Goal: Task Accomplishment & Management: Complete application form

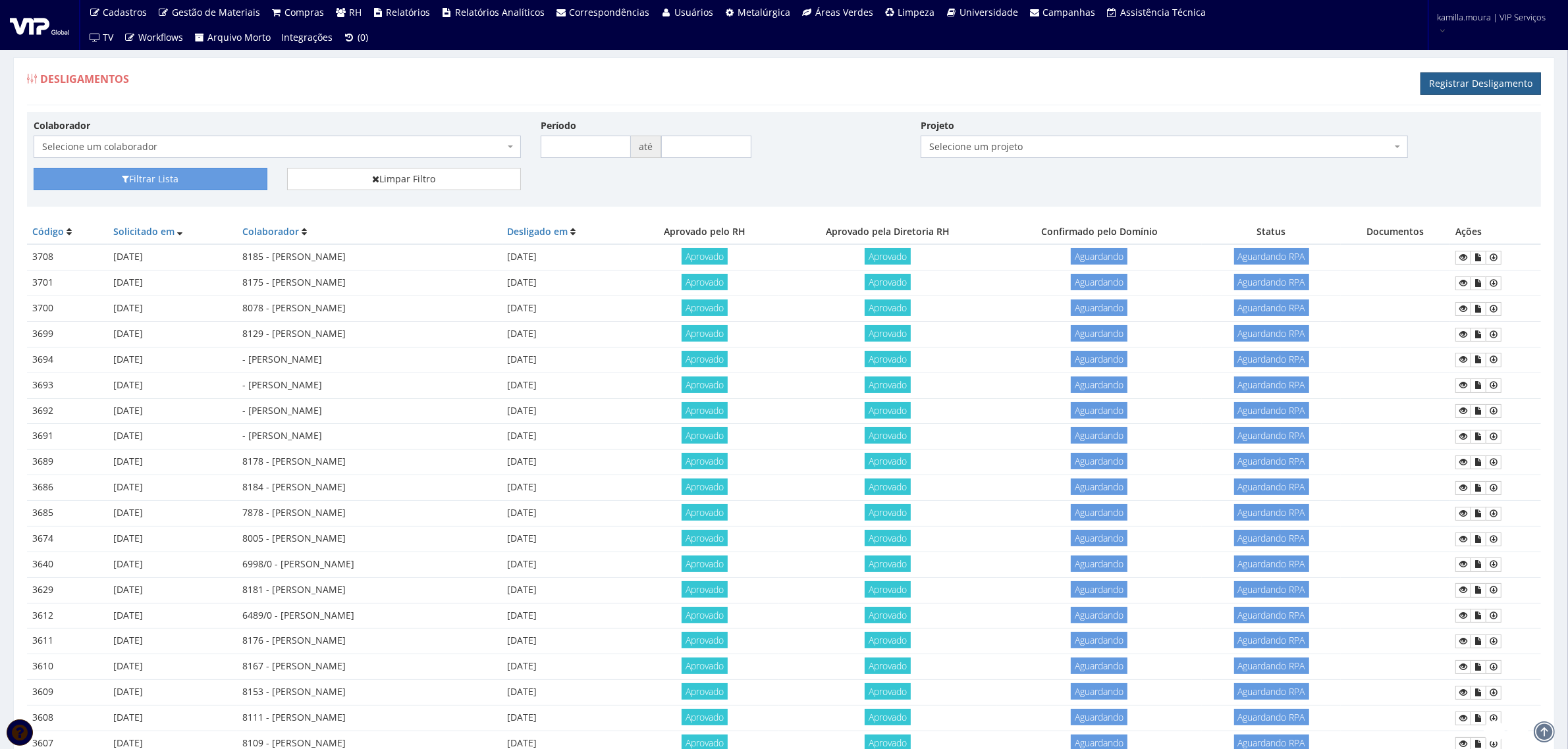
click at [1436, 89] on link "Registrar Desligamento" at bounding box center [1481, 83] width 120 height 23
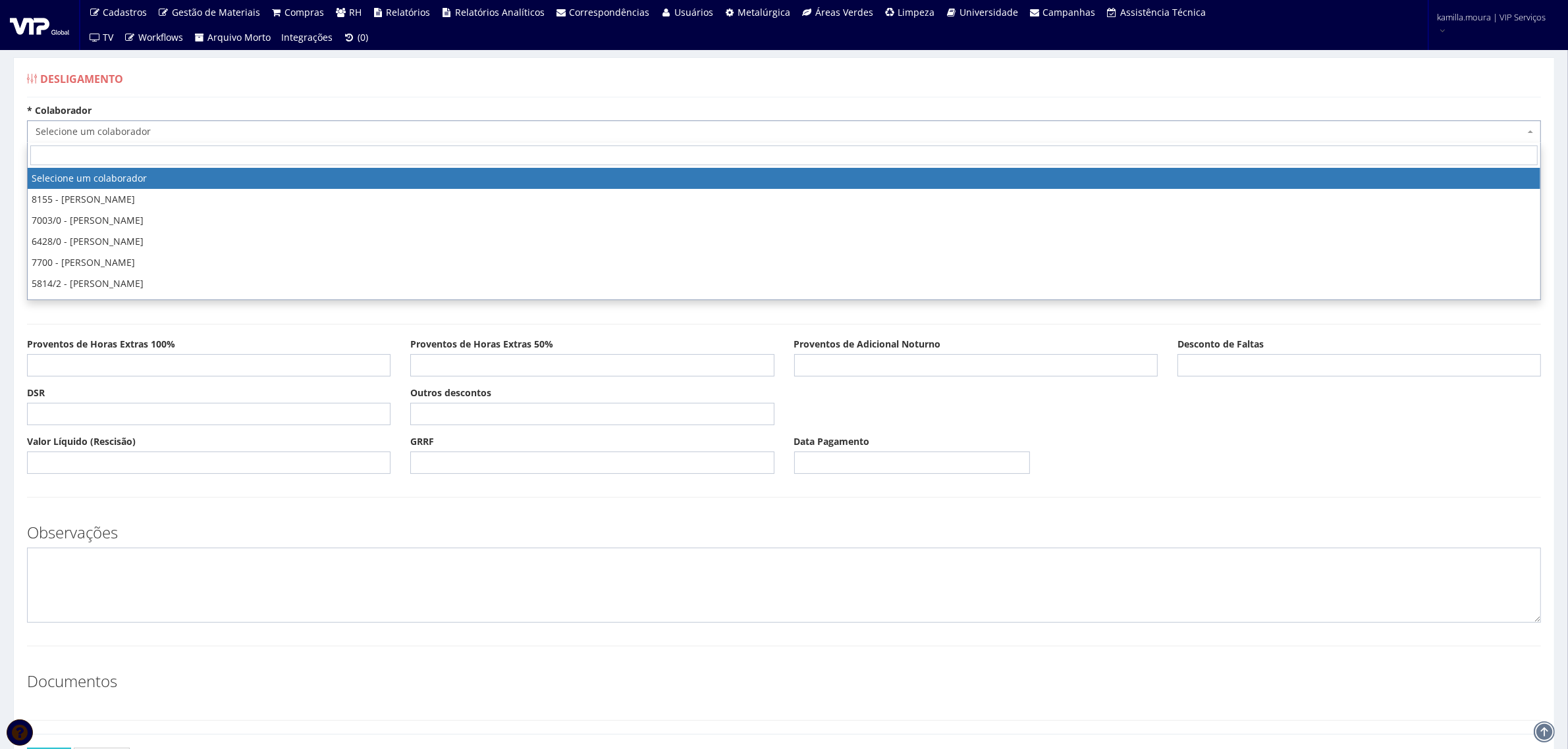
click at [633, 130] on span "Selecione um colaborador" at bounding box center [779, 132] width 1489 height 13
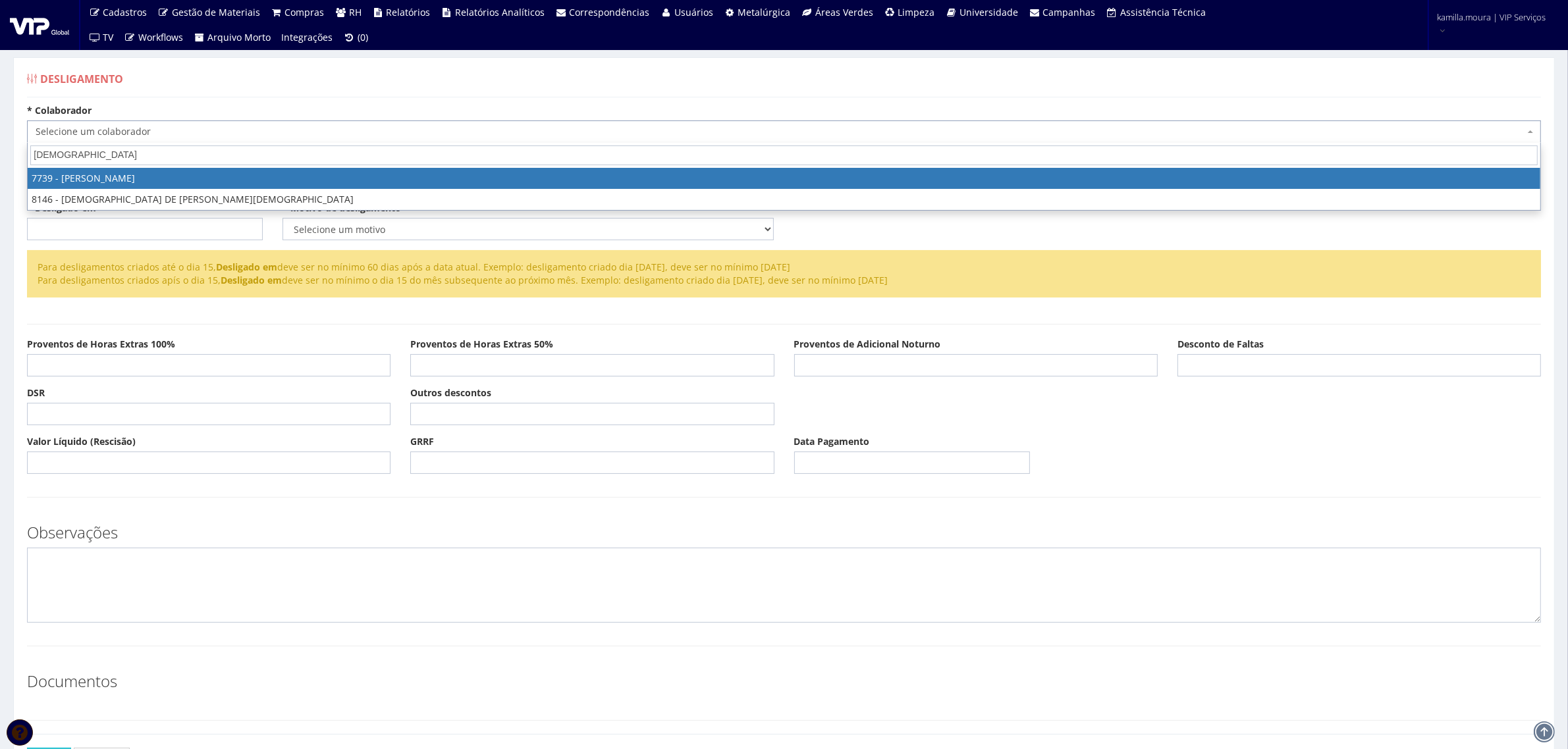
type input "jaine"
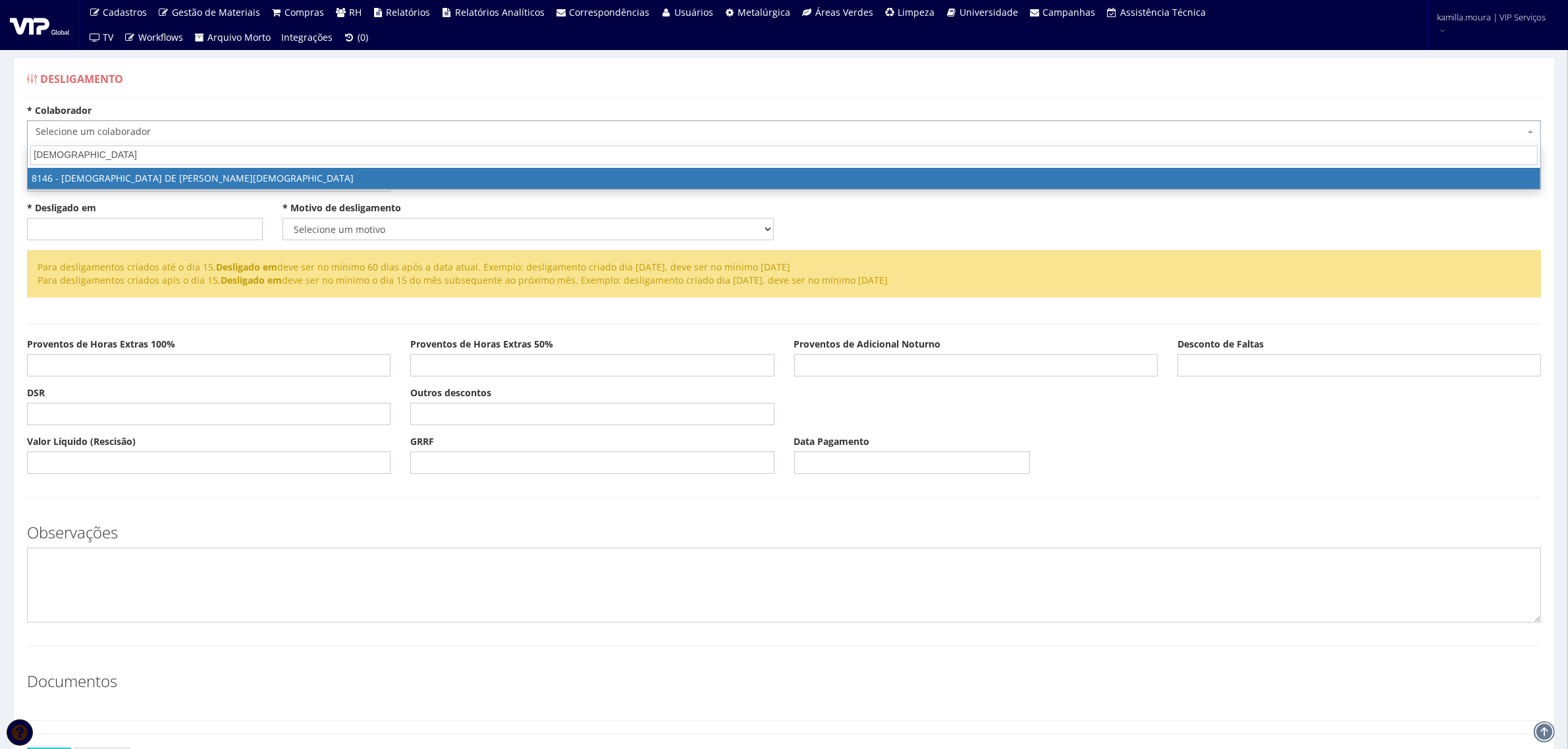
select select "3853"
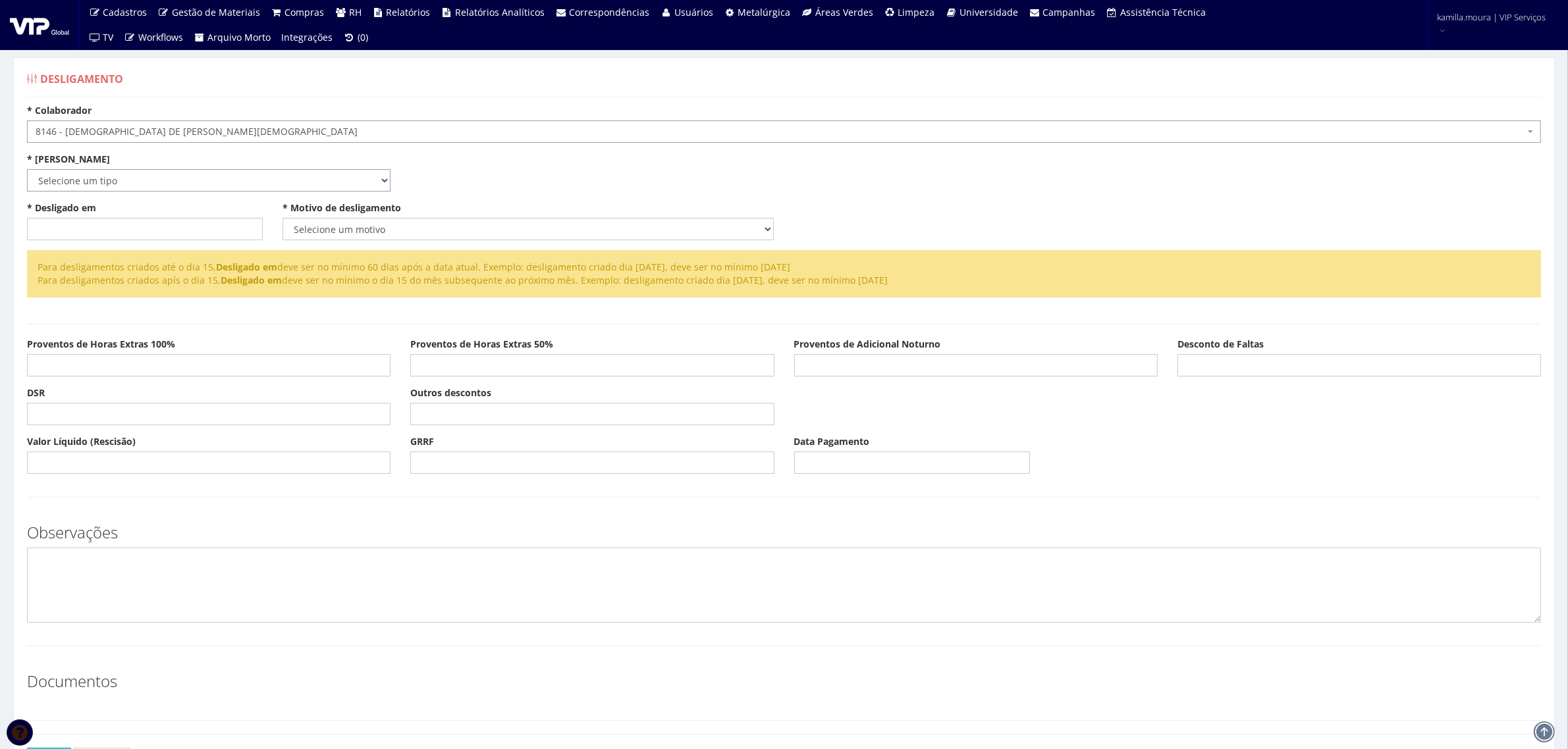
click at [293, 188] on select "Selecione um tipo Indenizado Trabalhando" at bounding box center [208, 180] width 363 height 23
select select "trabalhando"
click at [27, 169] on select "Selecione um tipo Indenizado Trabalhando" at bounding box center [208, 180] width 363 height 23
click at [439, 179] on input "* Data de Início do Aviso Prévio" at bounding box center [528, 180] width 236 height 23
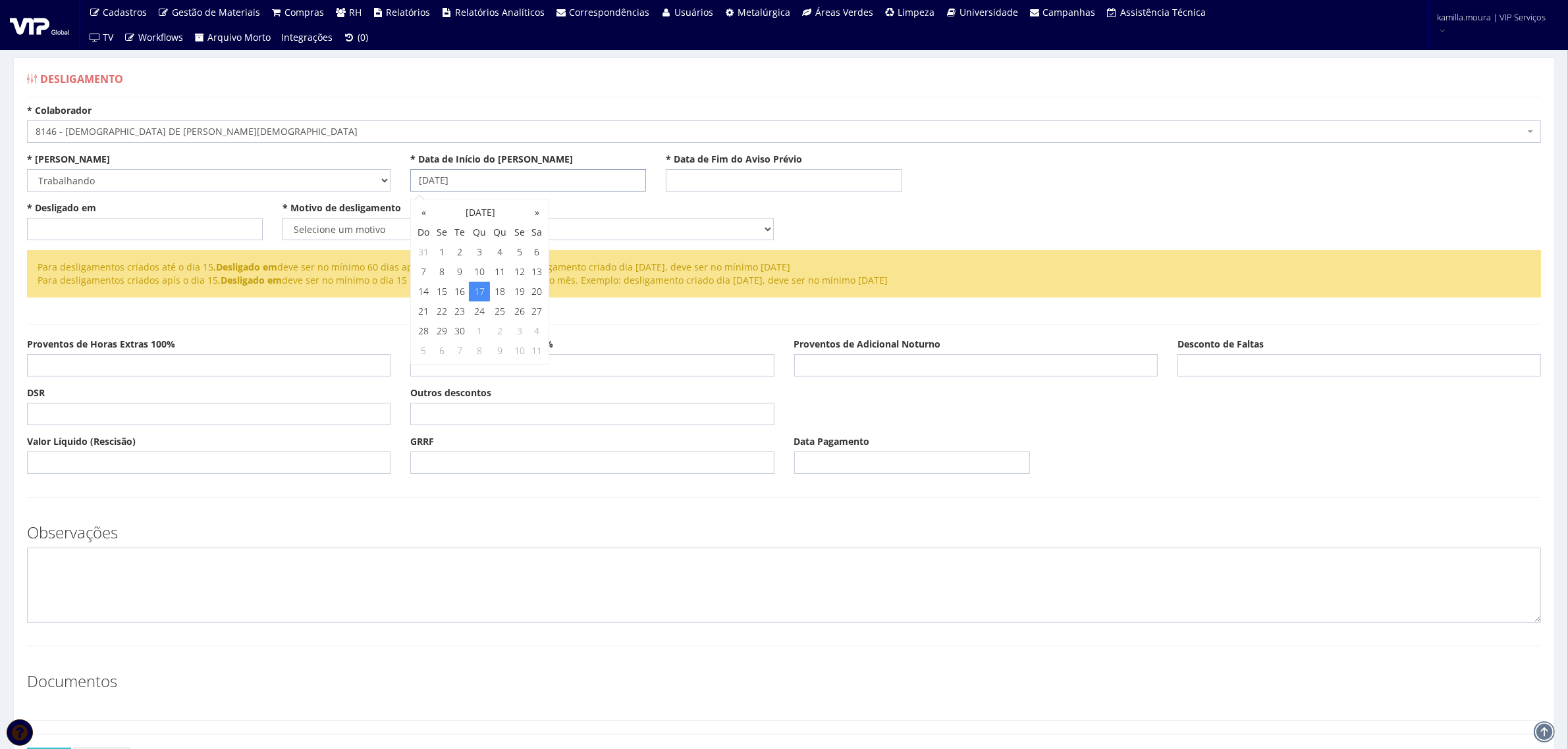
type input "17/09/2025"
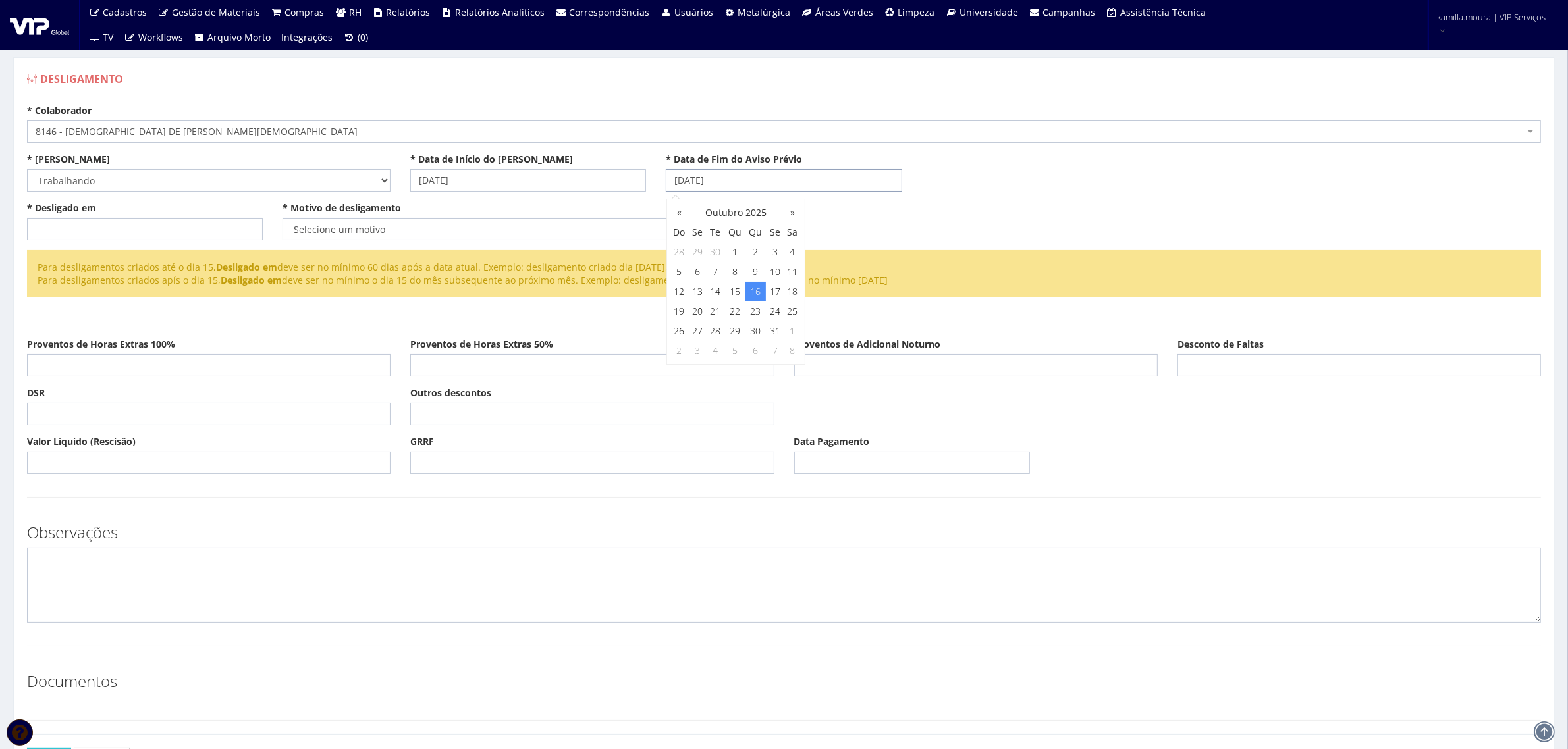
type input "16/10/2025"
click at [53, 228] on input "* Desligado em" at bounding box center [144, 229] width 236 height 23
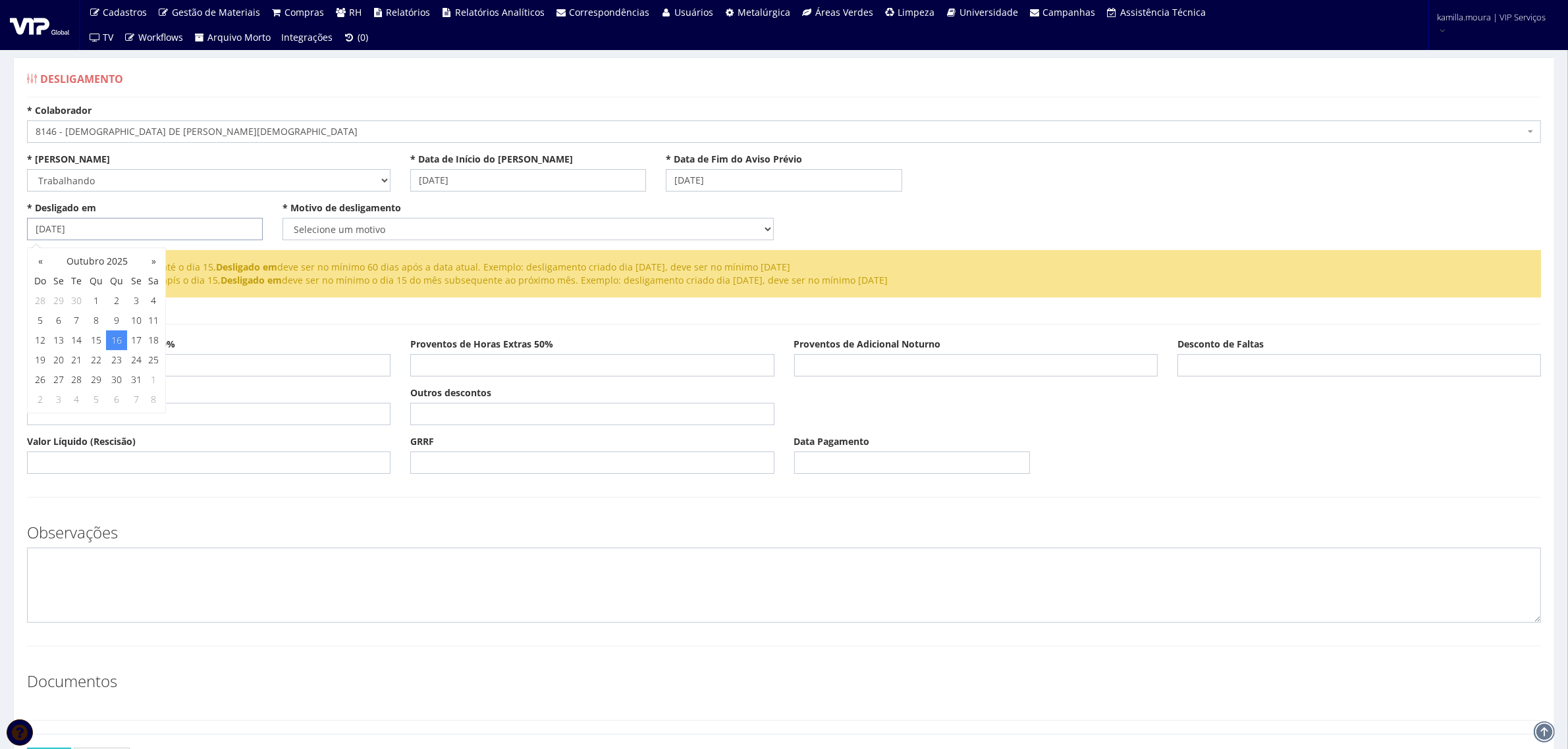
type input "16/10/2025"
click at [330, 229] on select "Selecione um motivo Com Justa Causa Sem Justa Causa Pedido de Demissão Término …" at bounding box center [528, 229] width 492 height 23
select select "sem_justa_causa"
click at [282, 218] on select "Selecione um motivo Com Justa Causa Sem Justa Causa Pedido de Demissão Término …" at bounding box center [528, 229] width 492 height 23
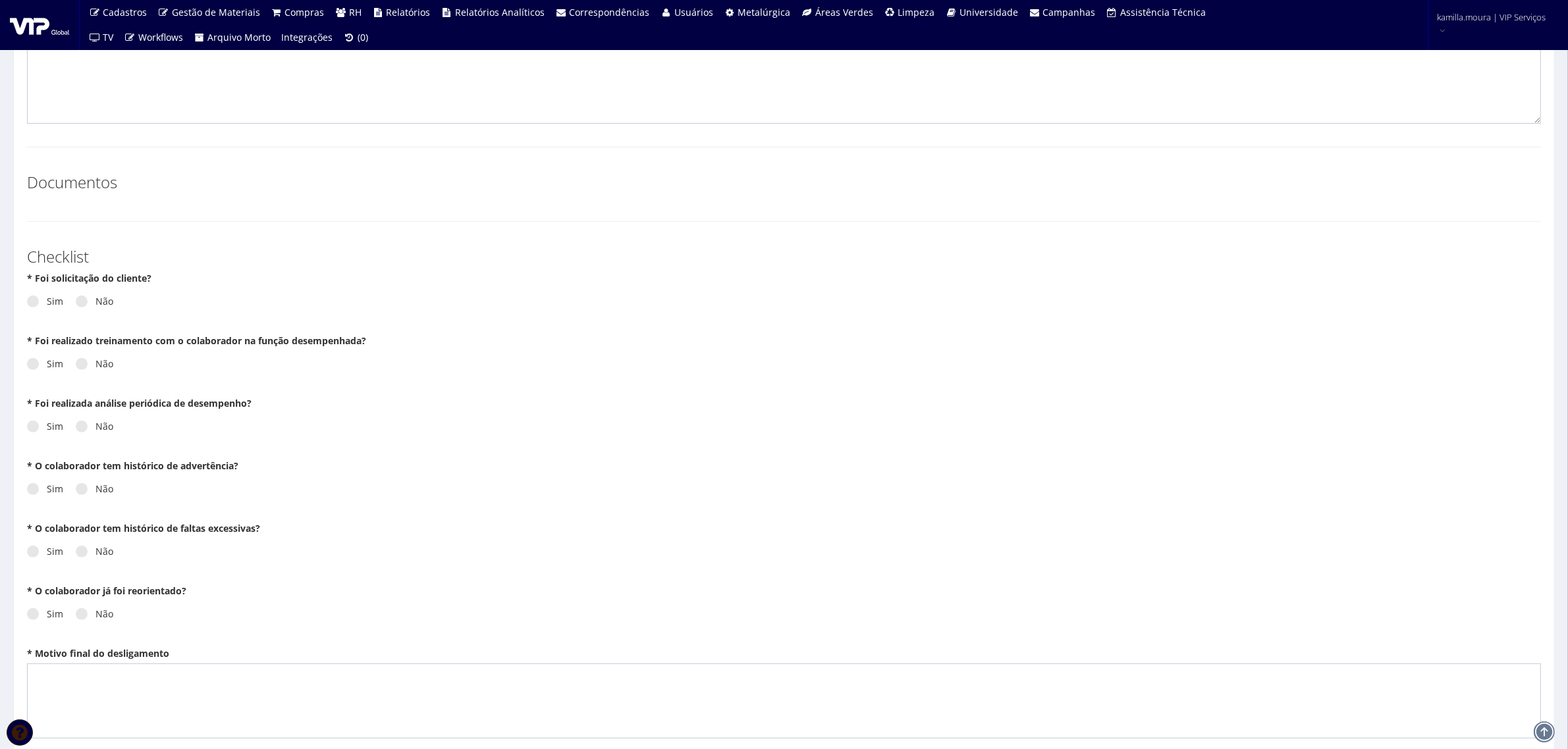
scroll to position [576, 0]
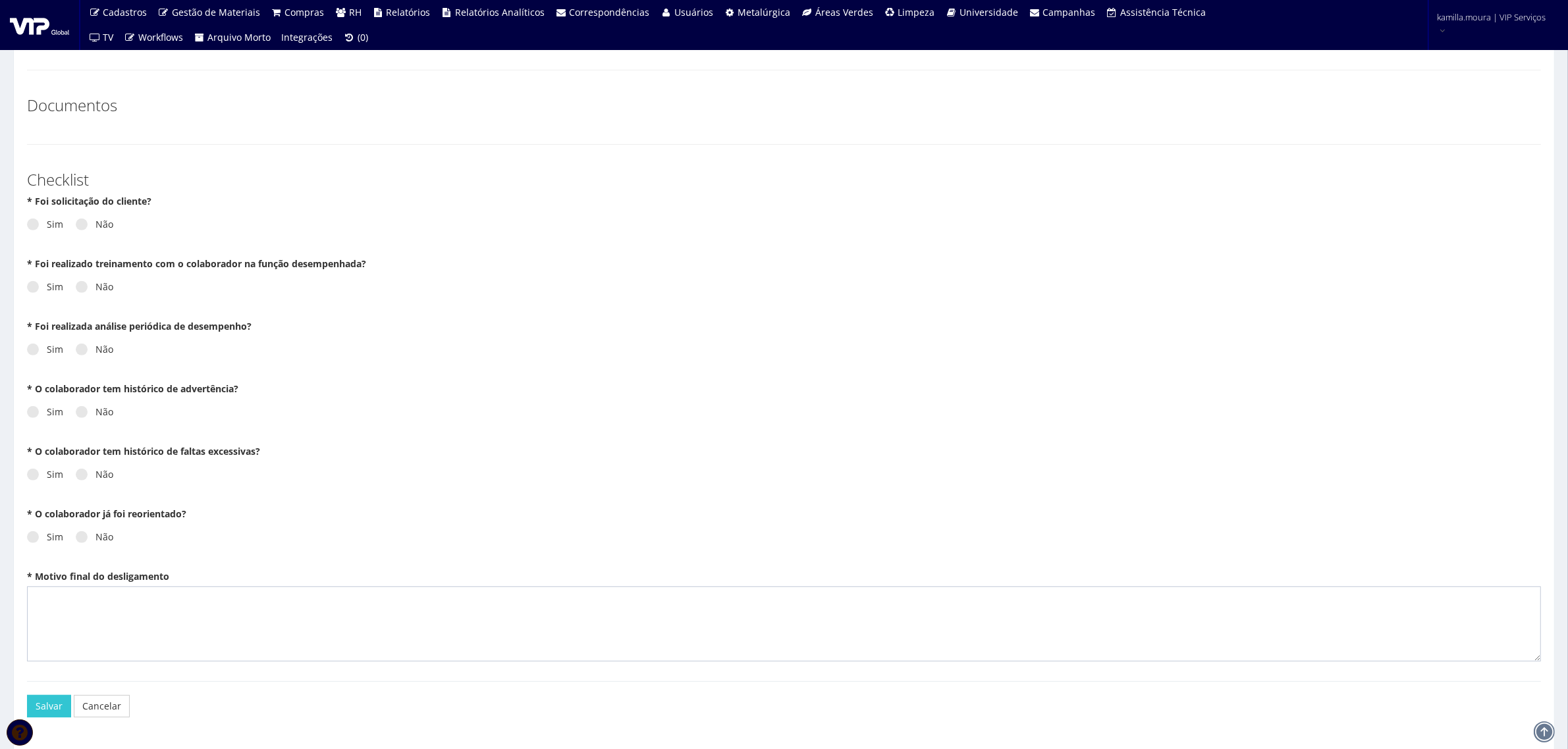
click at [96, 218] on label "Não" at bounding box center [94, 224] width 37 height 13
click at [96, 220] on input "Não" at bounding box center [100, 224] width 9 height 9
radio input "true"
click at [91, 286] on label "Não" at bounding box center [94, 287] width 37 height 13
click at [95, 286] on input "Não" at bounding box center [100, 287] width 9 height 9
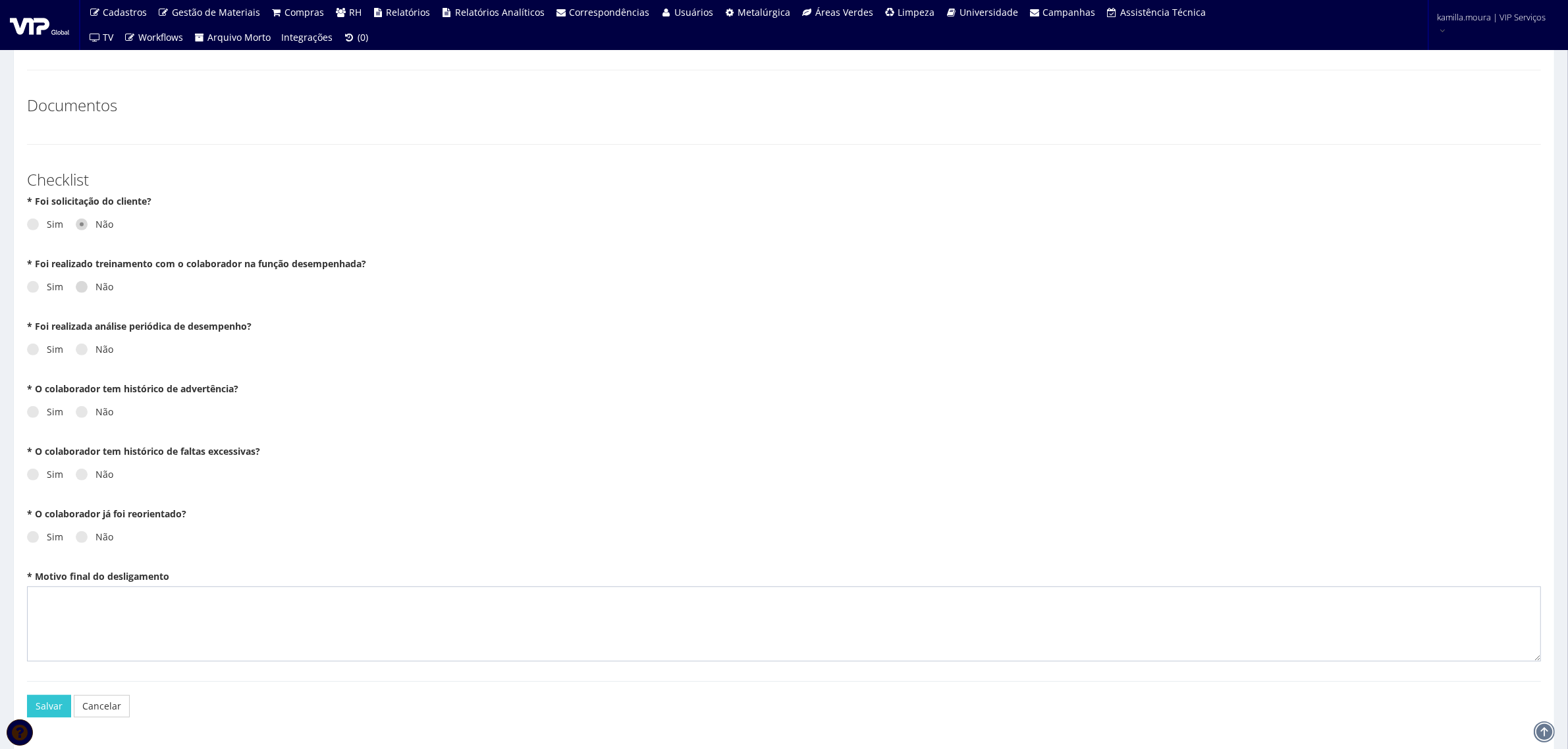
radio input "true"
click at [77, 346] on span at bounding box center [81, 350] width 12 height 12
click at [95, 346] on input "Não" at bounding box center [100, 350] width 9 height 9
radio input "true"
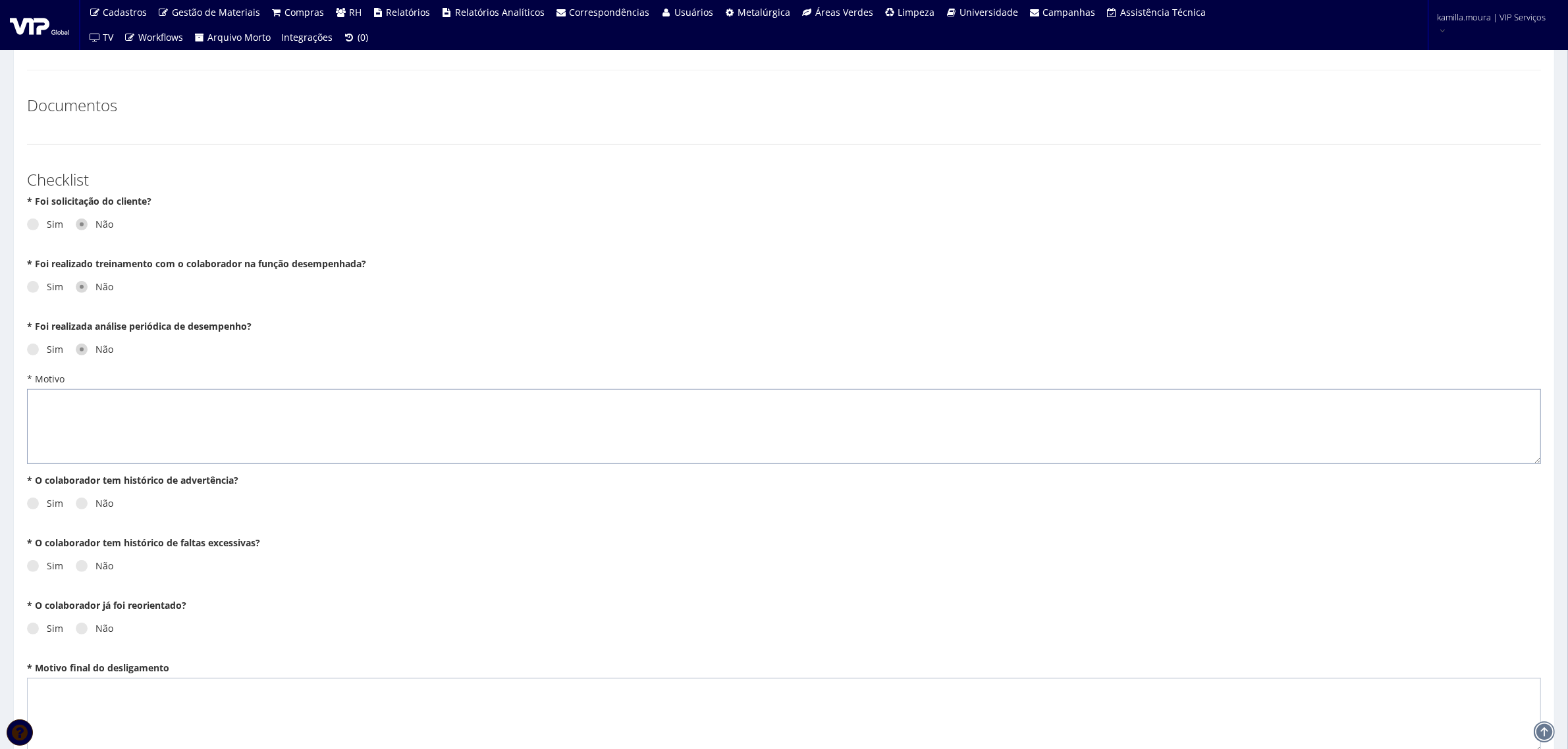
click at [92, 410] on textarea "* Motivo" at bounding box center [783, 427] width 1514 height 75
type textarea "n/a"
click at [83, 507] on span at bounding box center [81, 503] width 12 height 12
click at [95, 507] on input "Não" at bounding box center [100, 503] width 9 height 9
radio input "true"
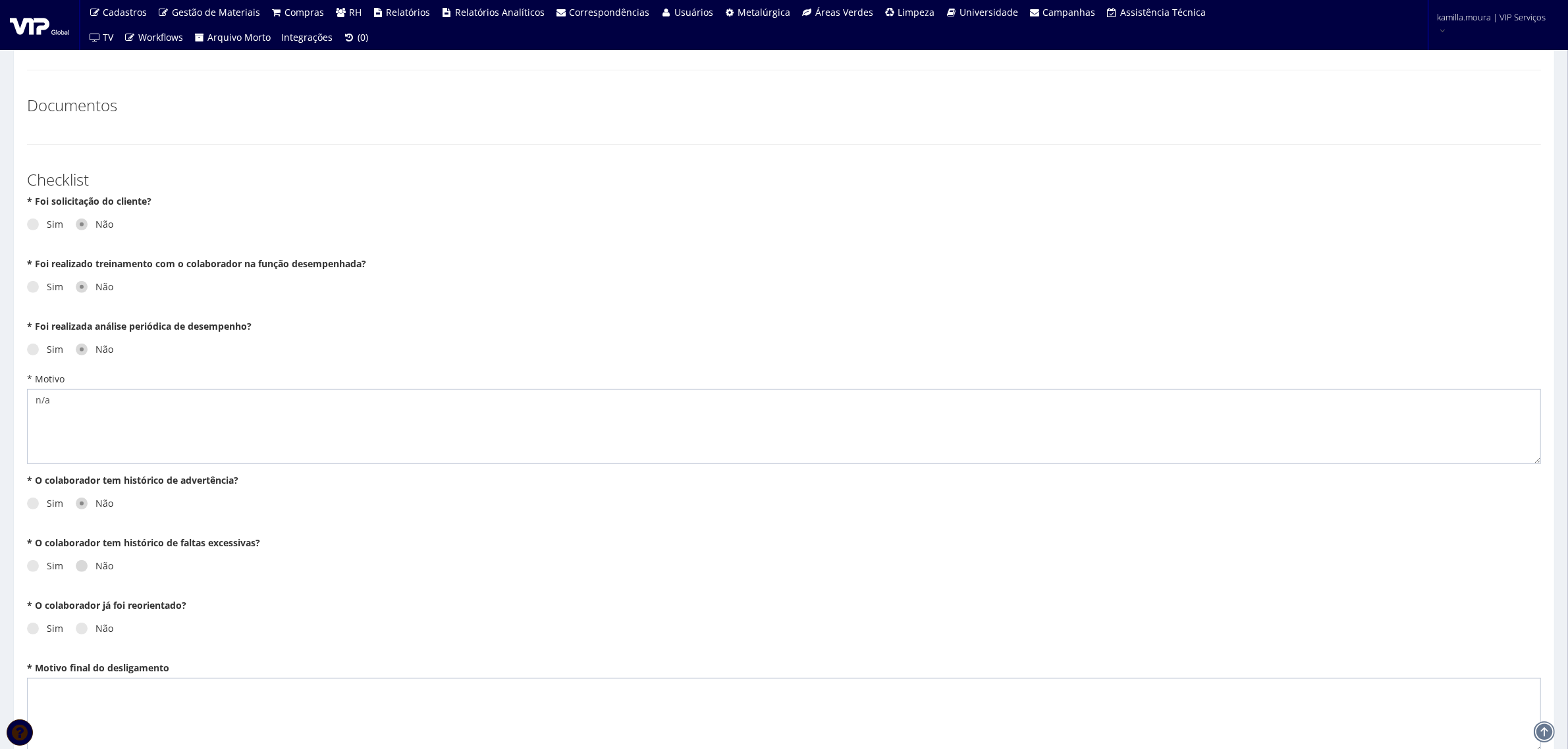
click at [89, 568] on label "Não" at bounding box center [94, 566] width 37 height 13
click at [95, 568] on input "Não" at bounding box center [100, 566] width 9 height 9
radio input "true"
click at [83, 632] on span at bounding box center [81, 629] width 12 height 12
click at [95, 632] on input "Não" at bounding box center [100, 629] width 9 height 9
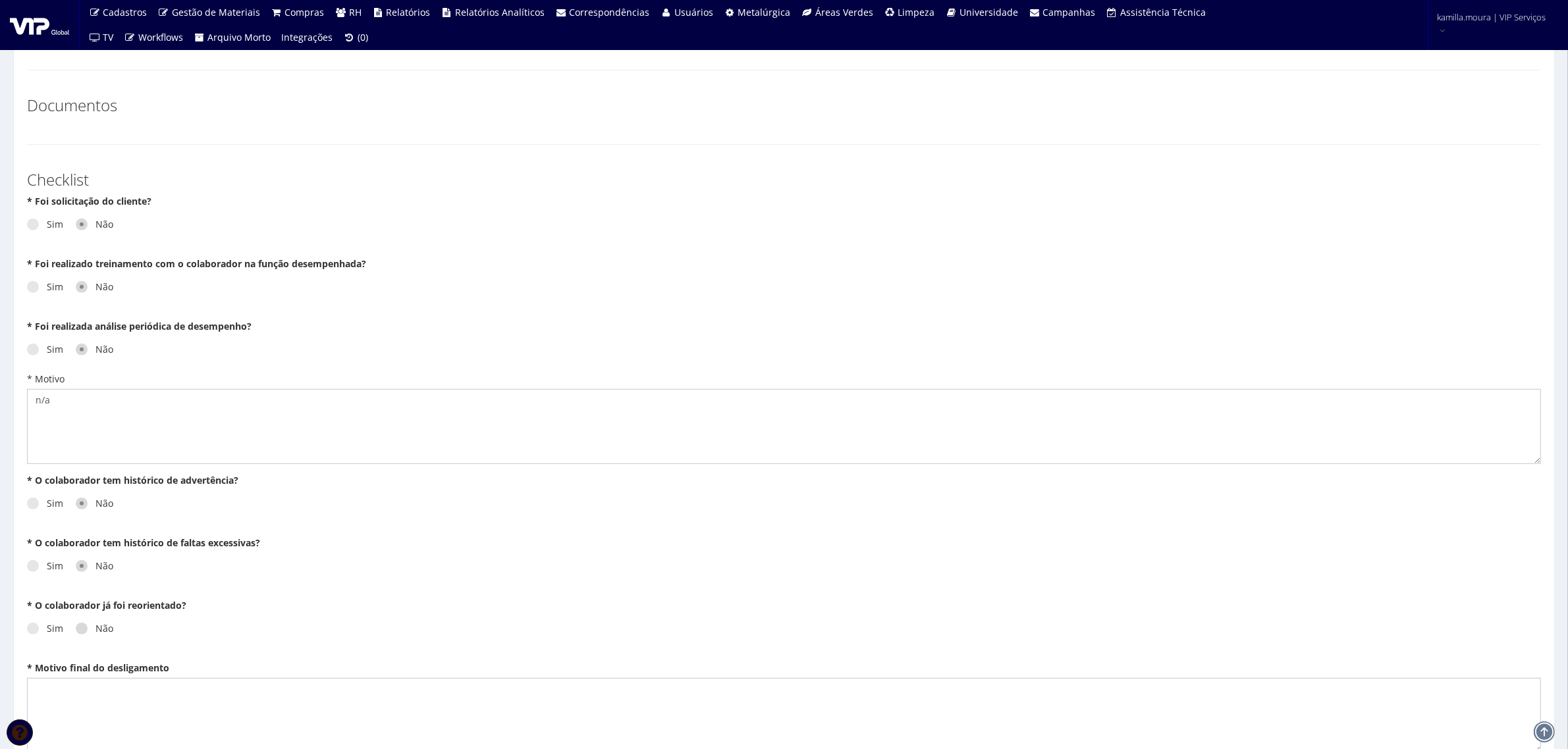
radio input "true"
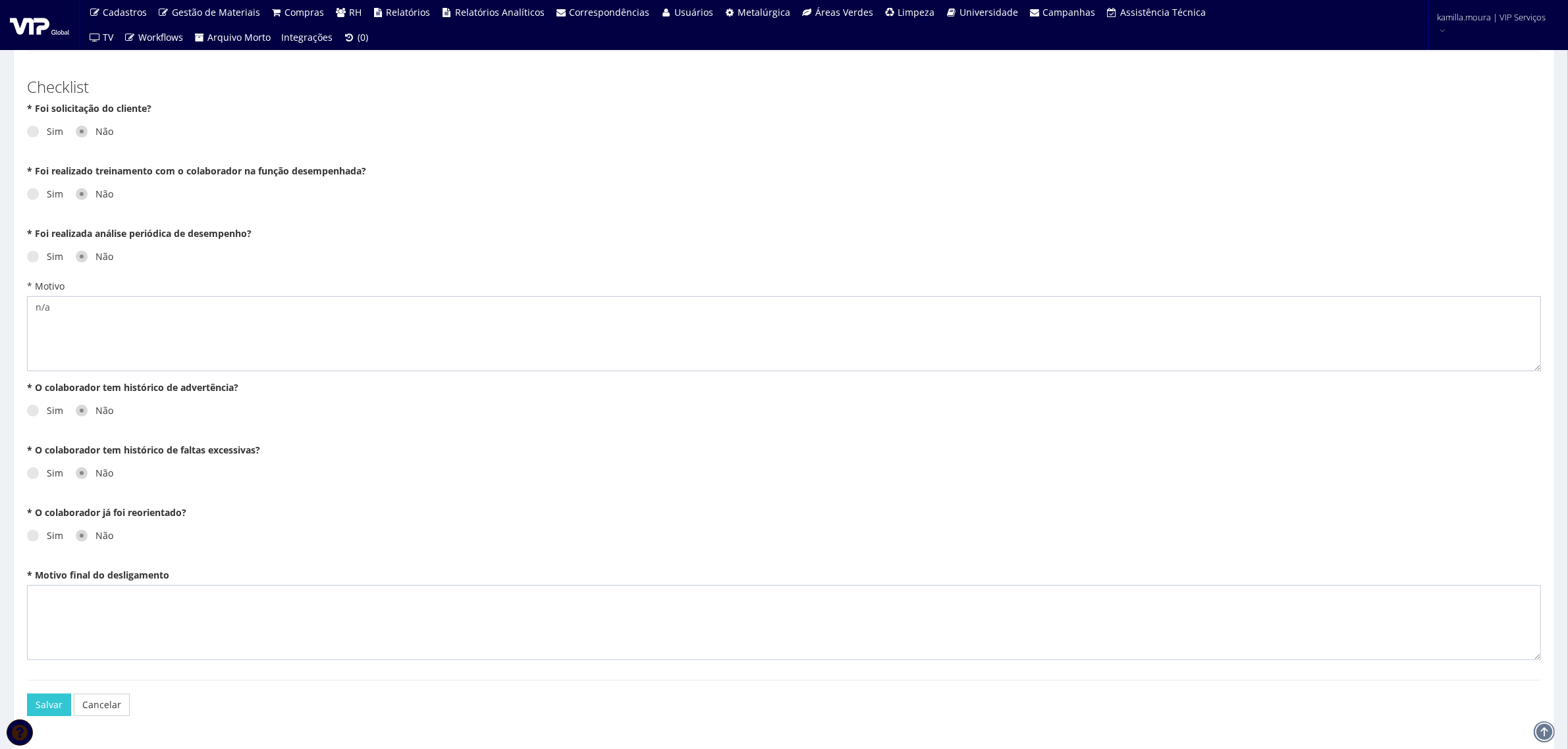
scroll to position [716, 0]
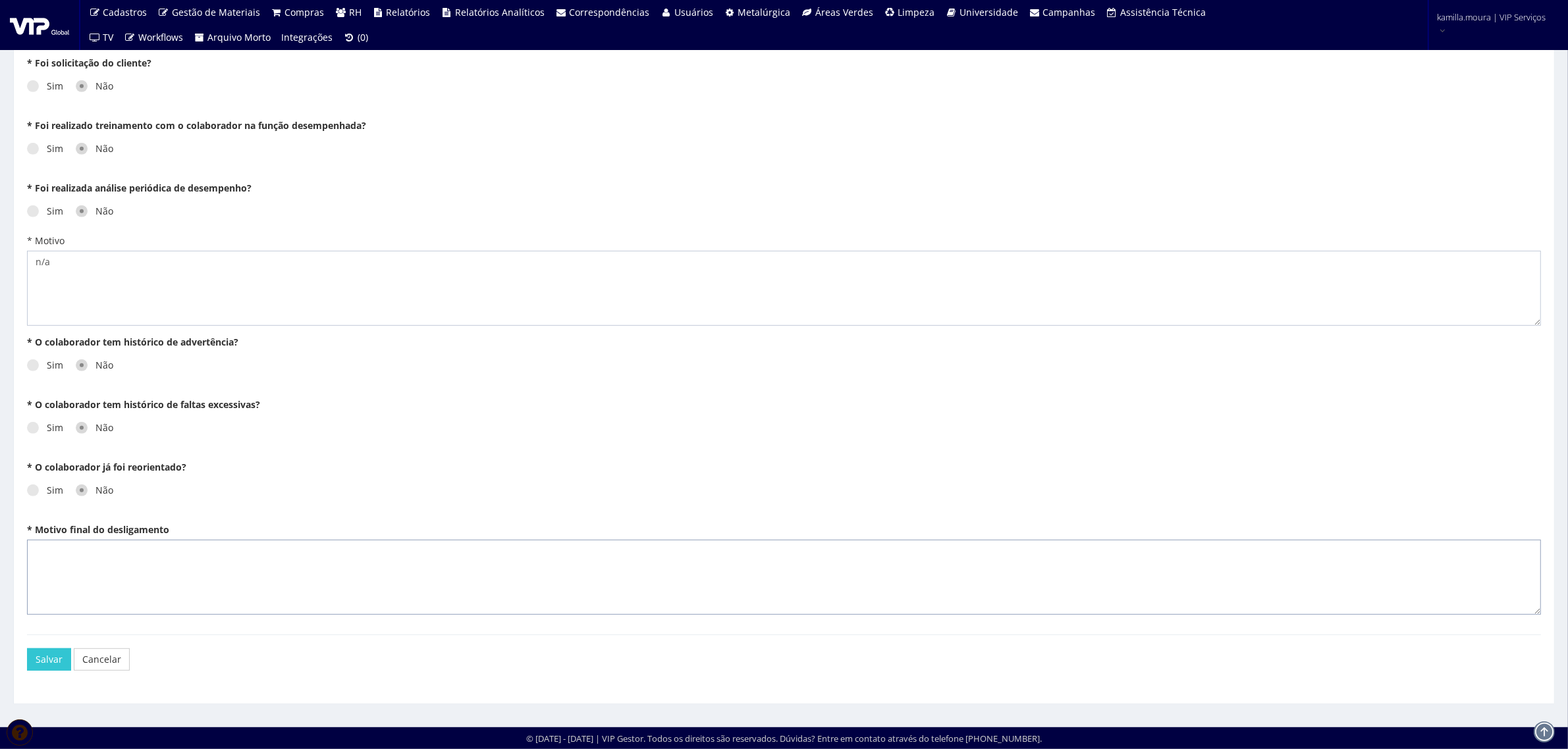
click at [113, 592] on textarea "* Motivo final do desligamento" at bounding box center [783, 577] width 1514 height 75
type textarea "n/a"
click at [46, 666] on button "Salvar" at bounding box center [49, 660] width 44 height 23
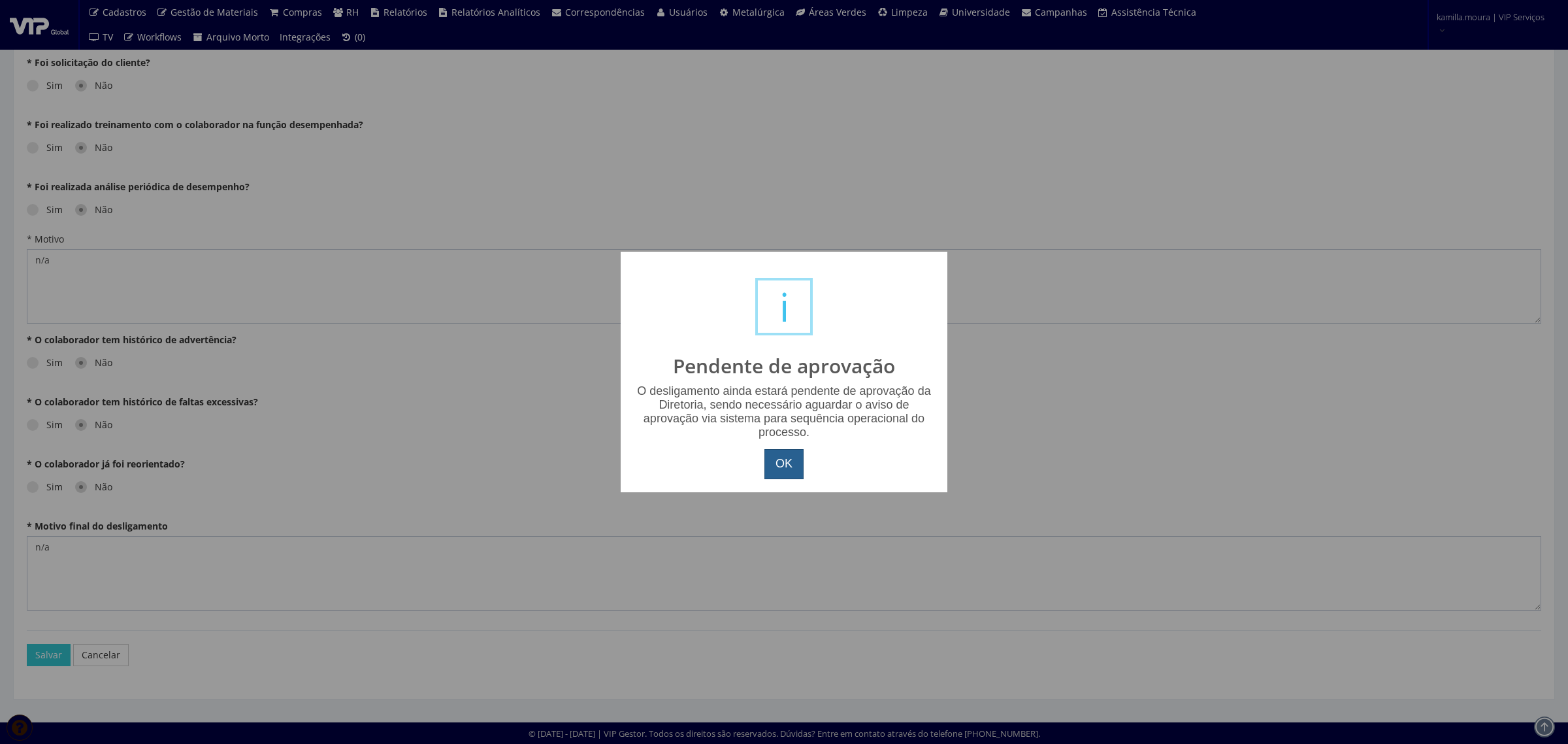
click at [766, 472] on button "OK" at bounding box center [784, 464] width 39 height 30
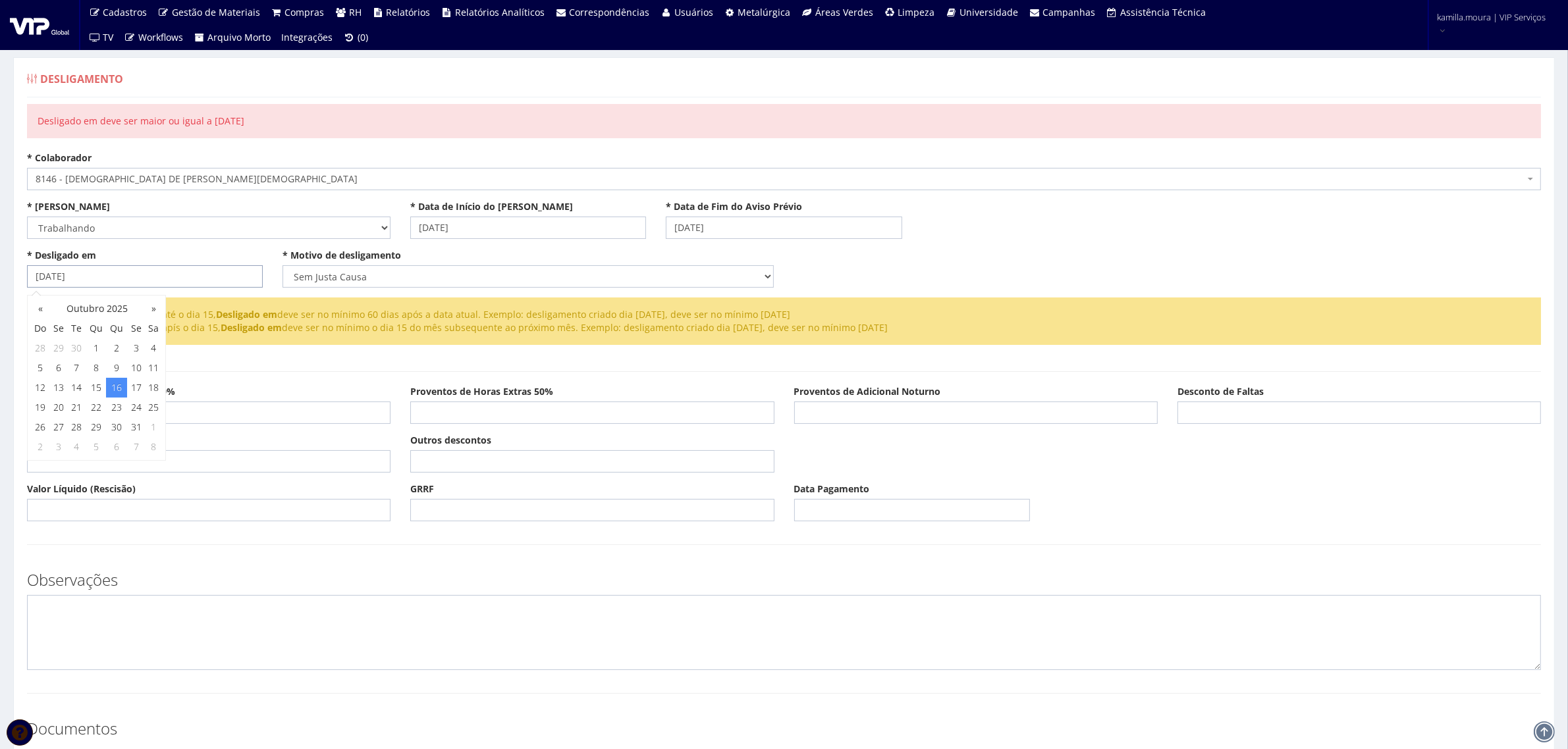
drag, startPoint x: 124, startPoint y: 285, endPoint x: 3, endPoint y: 280, distance: 121.1
type input "14/12/2025"
click at [94, 619] on textarea at bounding box center [783, 632] width 1514 height 75
type textarea "d"
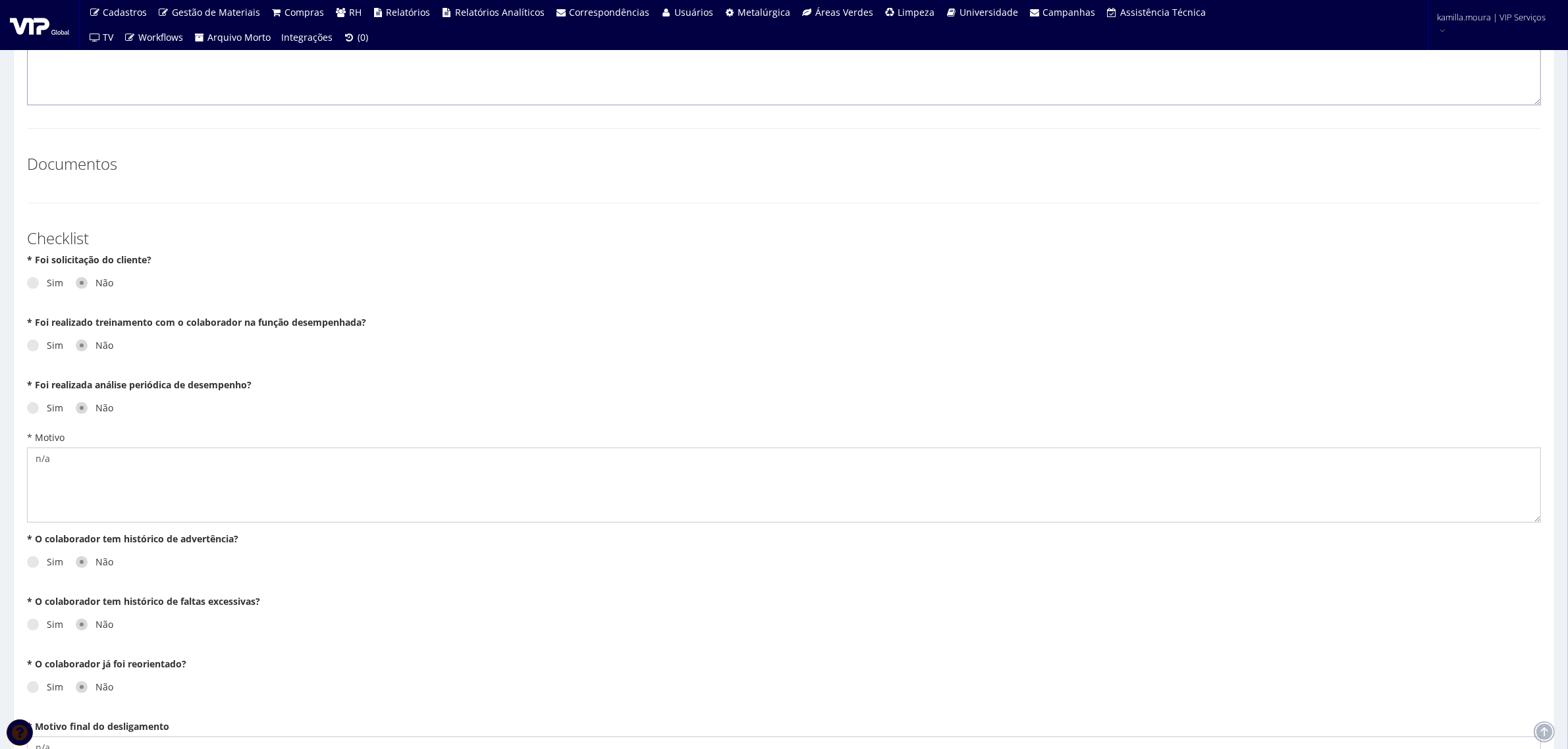
scroll to position [764, 0]
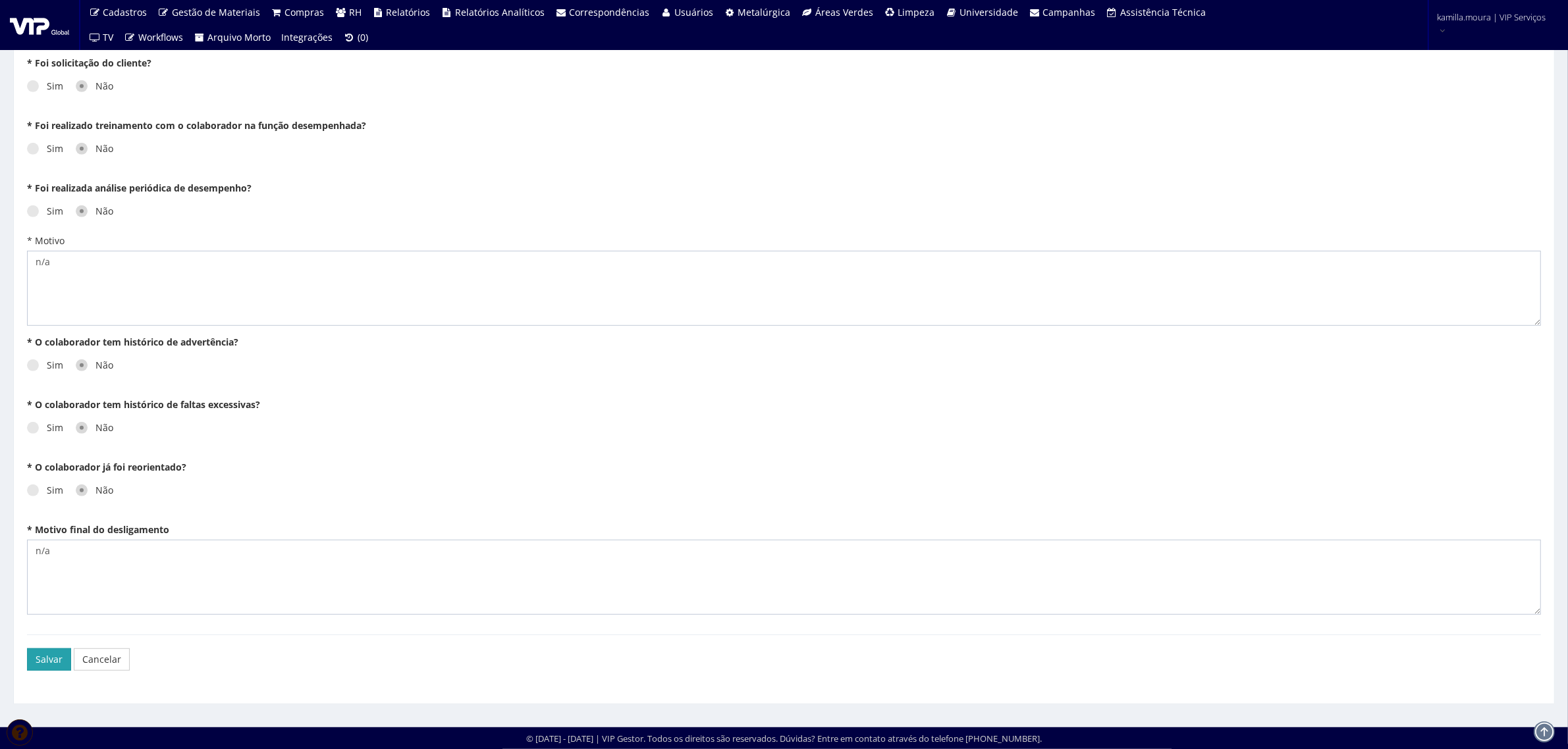
type textarea "DESLIGADA EM 16/10/2025"
click at [60, 666] on button "Salvar" at bounding box center [49, 660] width 44 height 23
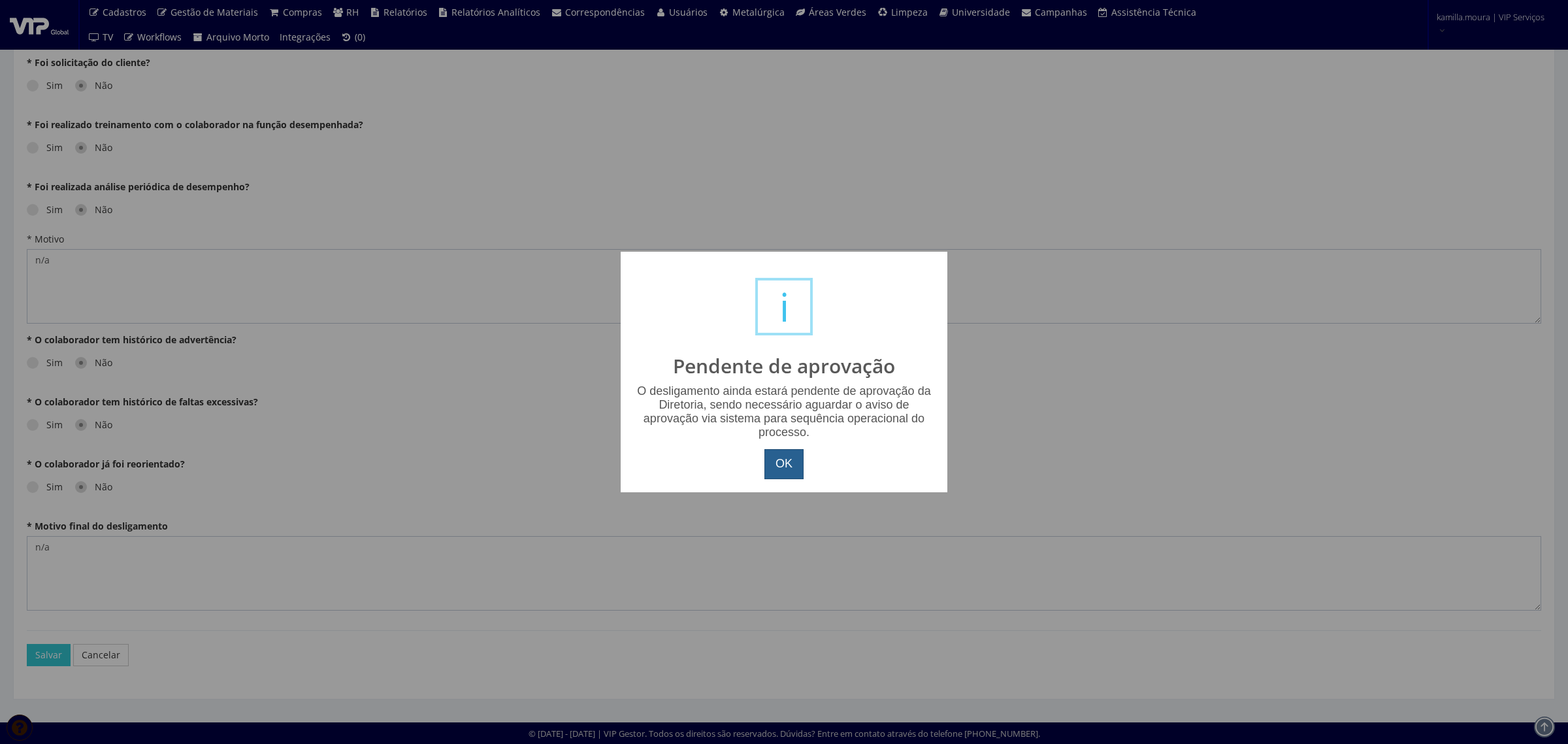
click at [796, 471] on button "OK" at bounding box center [784, 464] width 39 height 30
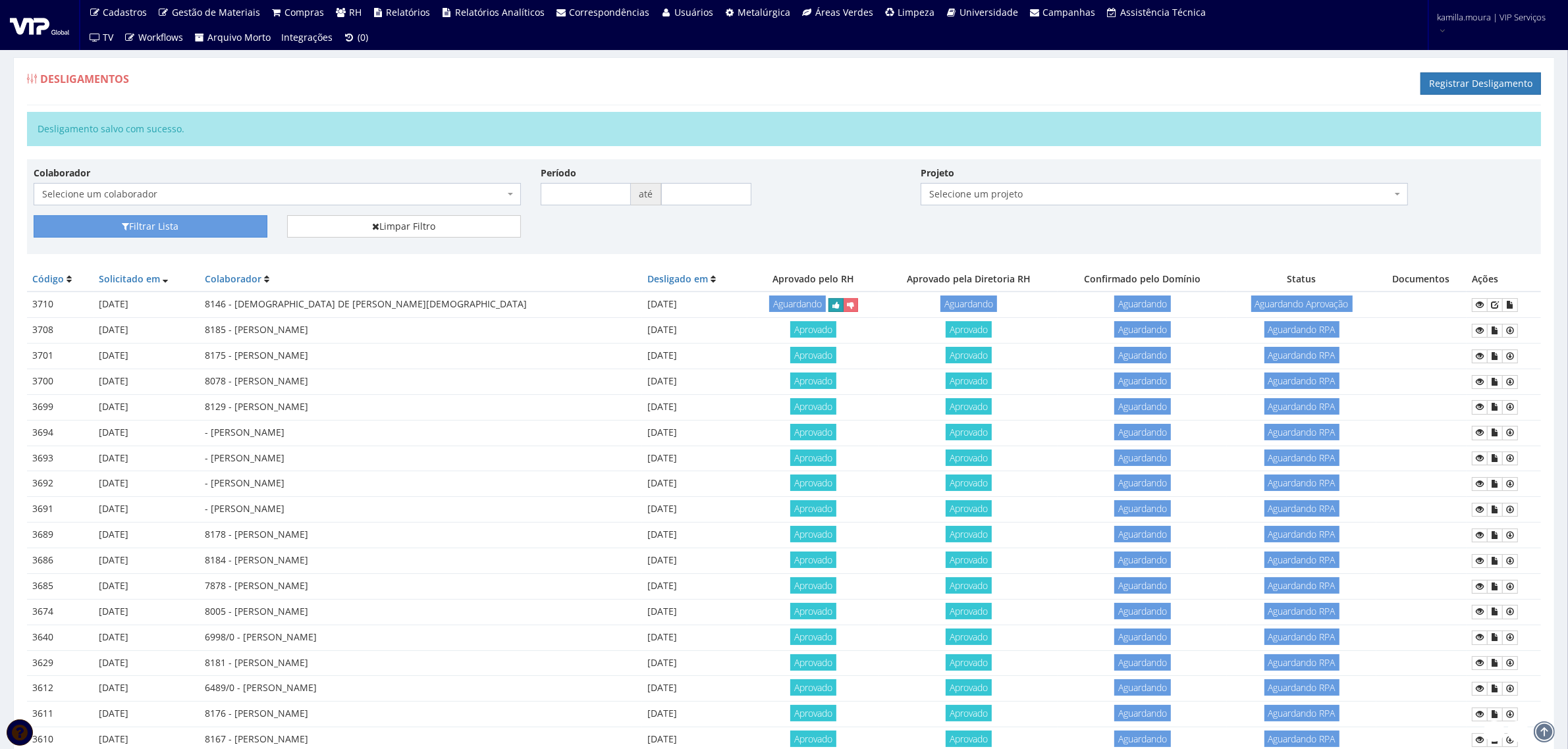
click at [828, 312] on button "submit" at bounding box center [835, 305] width 15 height 14
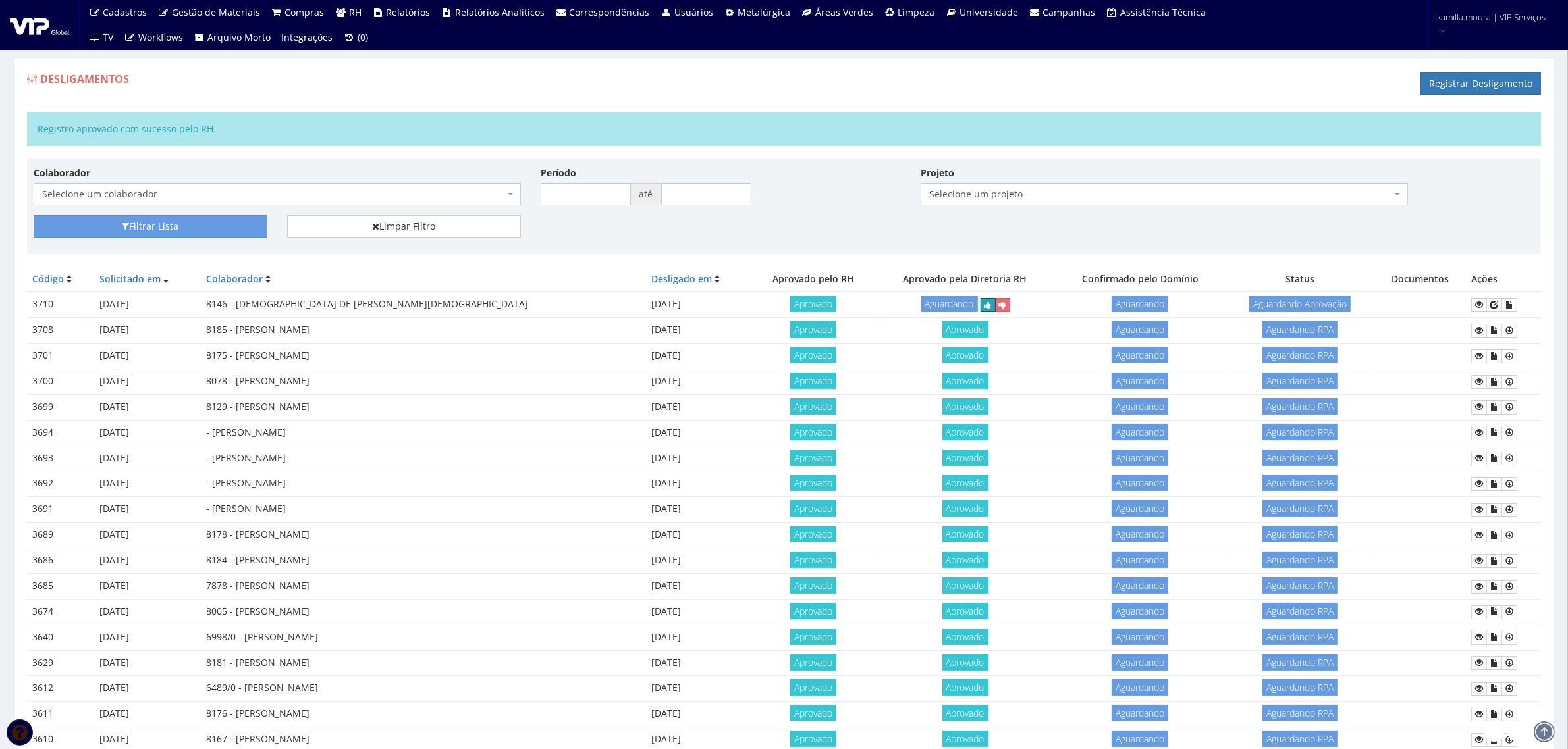
drag, startPoint x: 946, startPoint y: 310, endPoint x: 859, endPoint y: 68, distance: 257.2
click at [984, 310] on icon "submit" at bounding box center [988, 306] width 7 height 9
